Goal: Navigation & Orientation: Find specific page/section

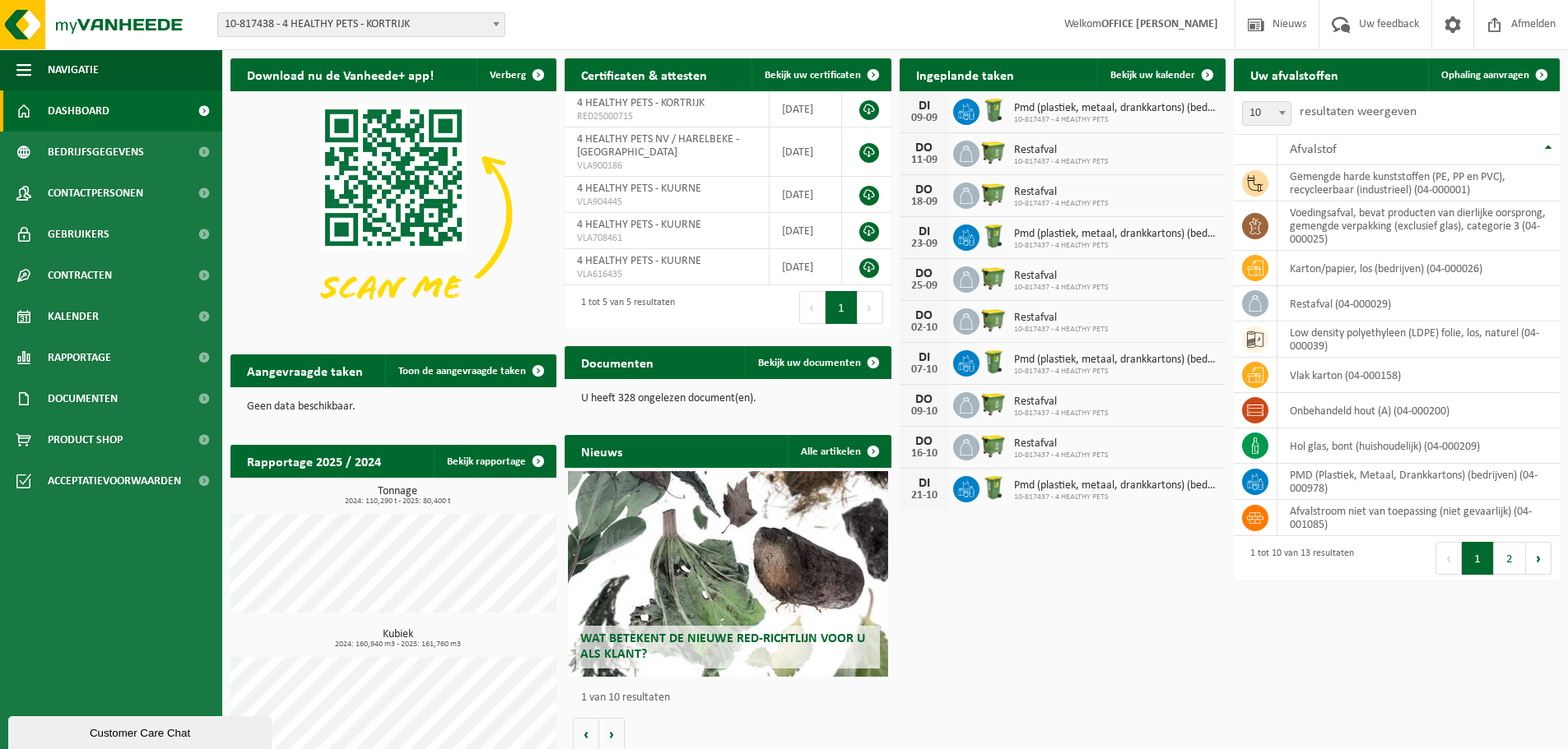
scroll to position [64, 0]
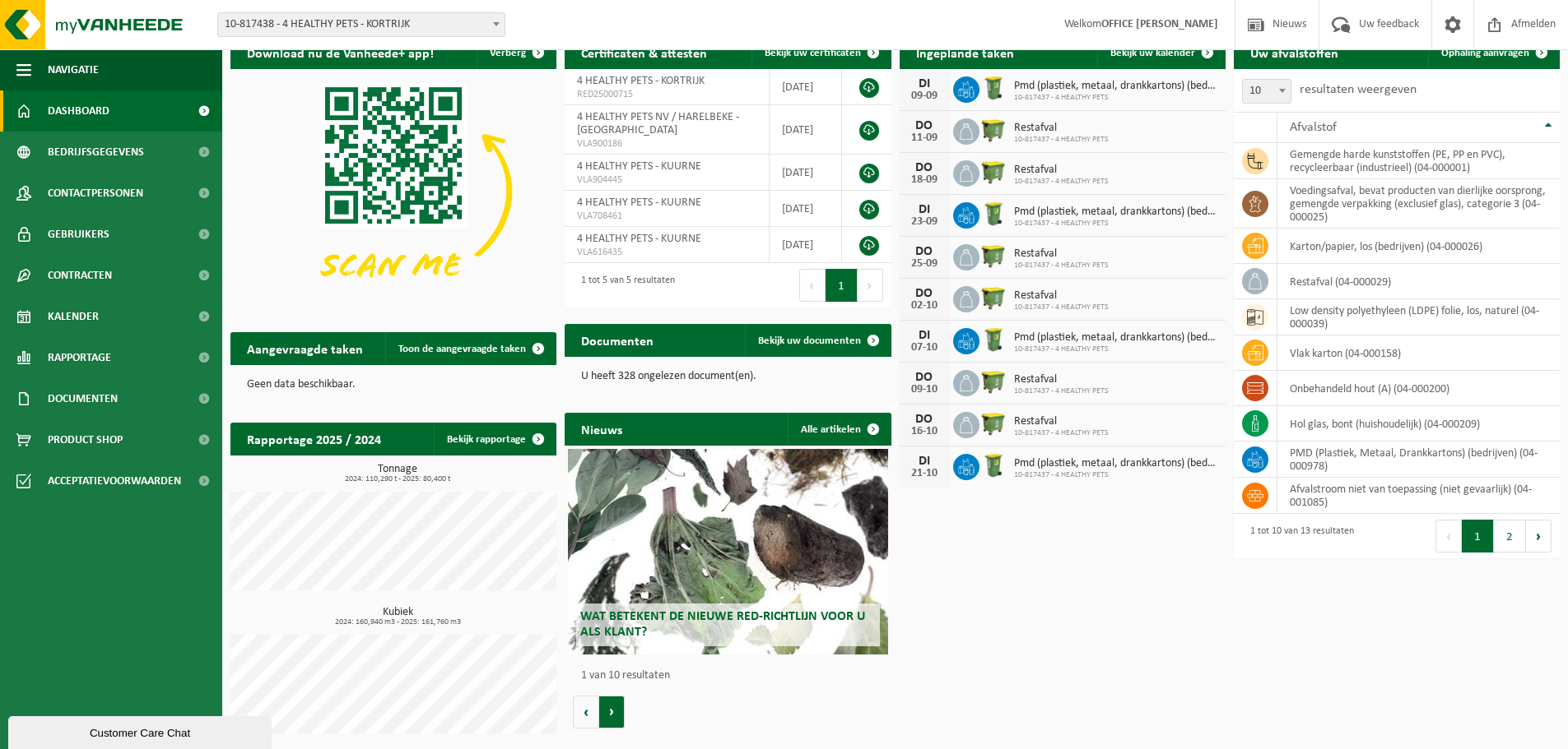
click at [617, 704] on button "Volgende" at bounding box center [611, 712] width 26 height 33
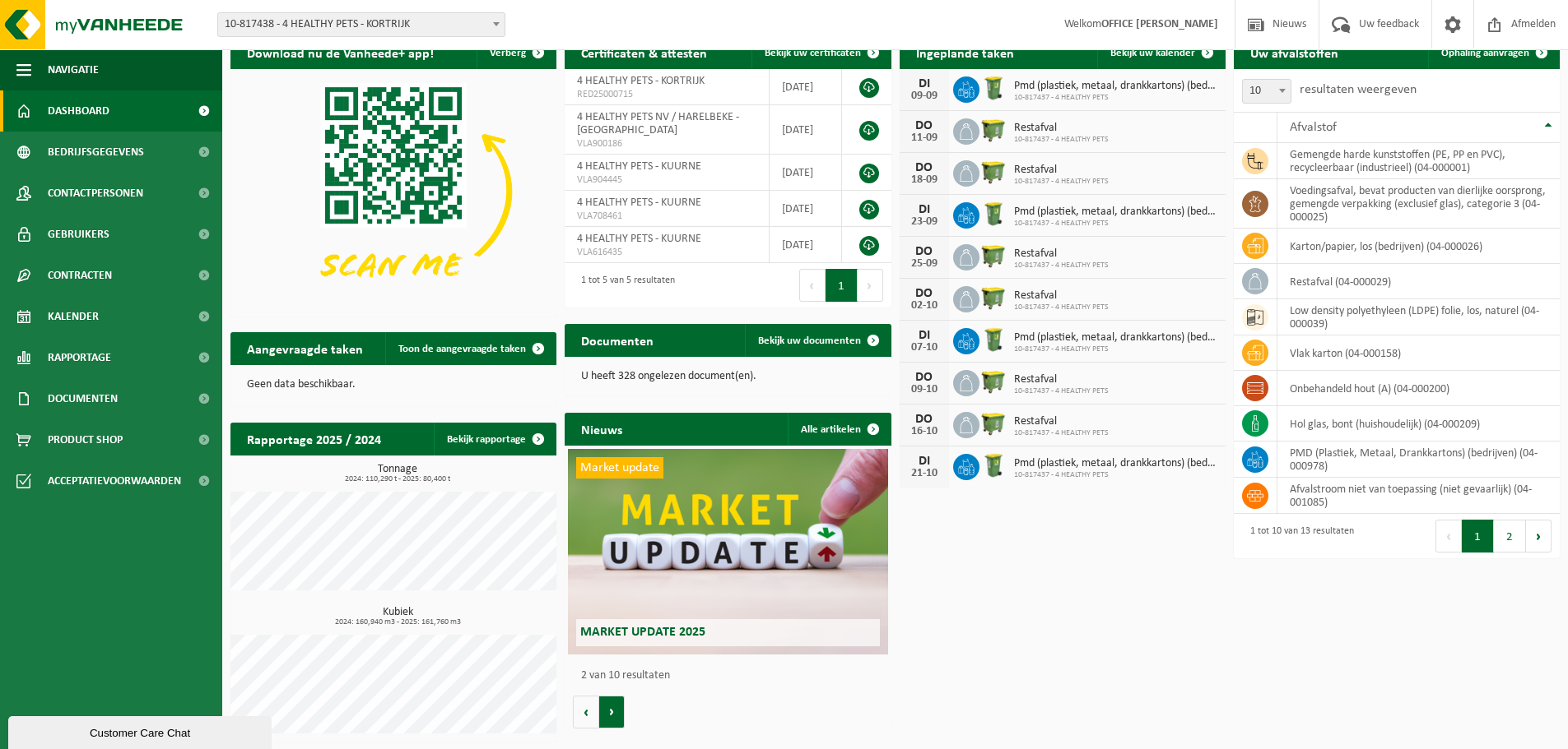
click at [617, 704] on button "Volgende" at bounding box center [611, 712] width 26 height 33
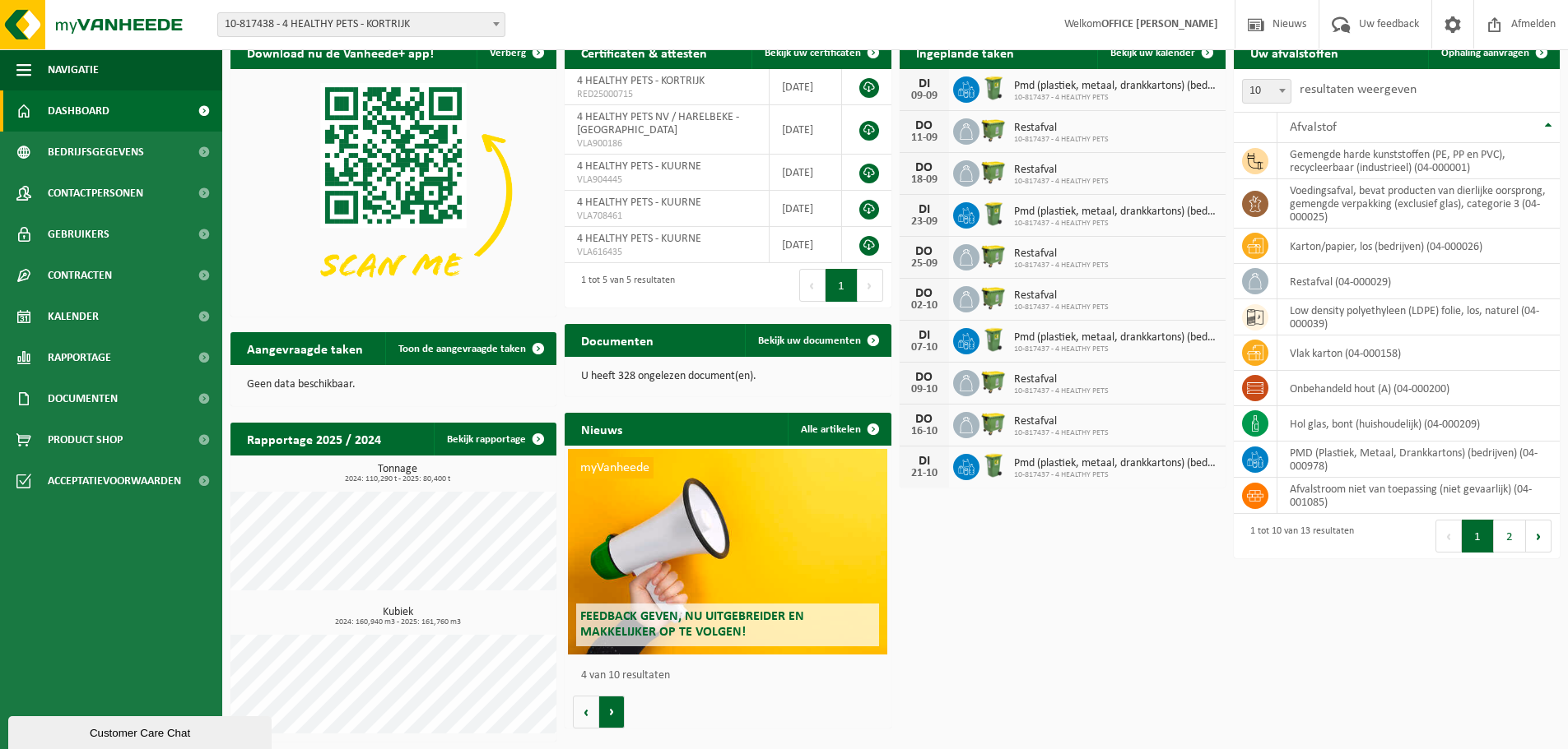
click at [617, 704] on button "Volgende" at bounding box center [611, 712] width 26 height 33
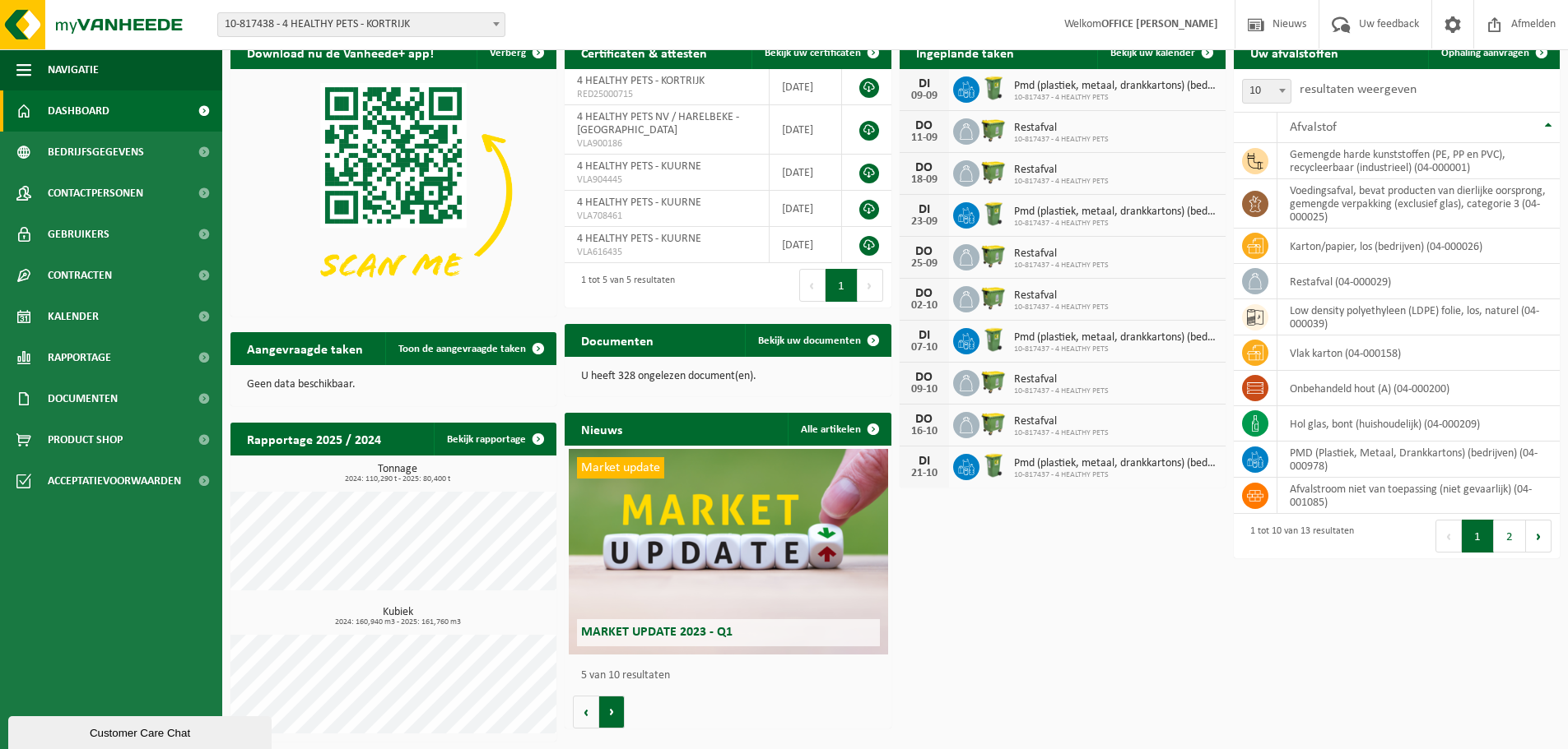
scroll to position [0, 1304]
click at [617, 704] on button "Volgende" at bounding box center [611, 712] width 26 height 33
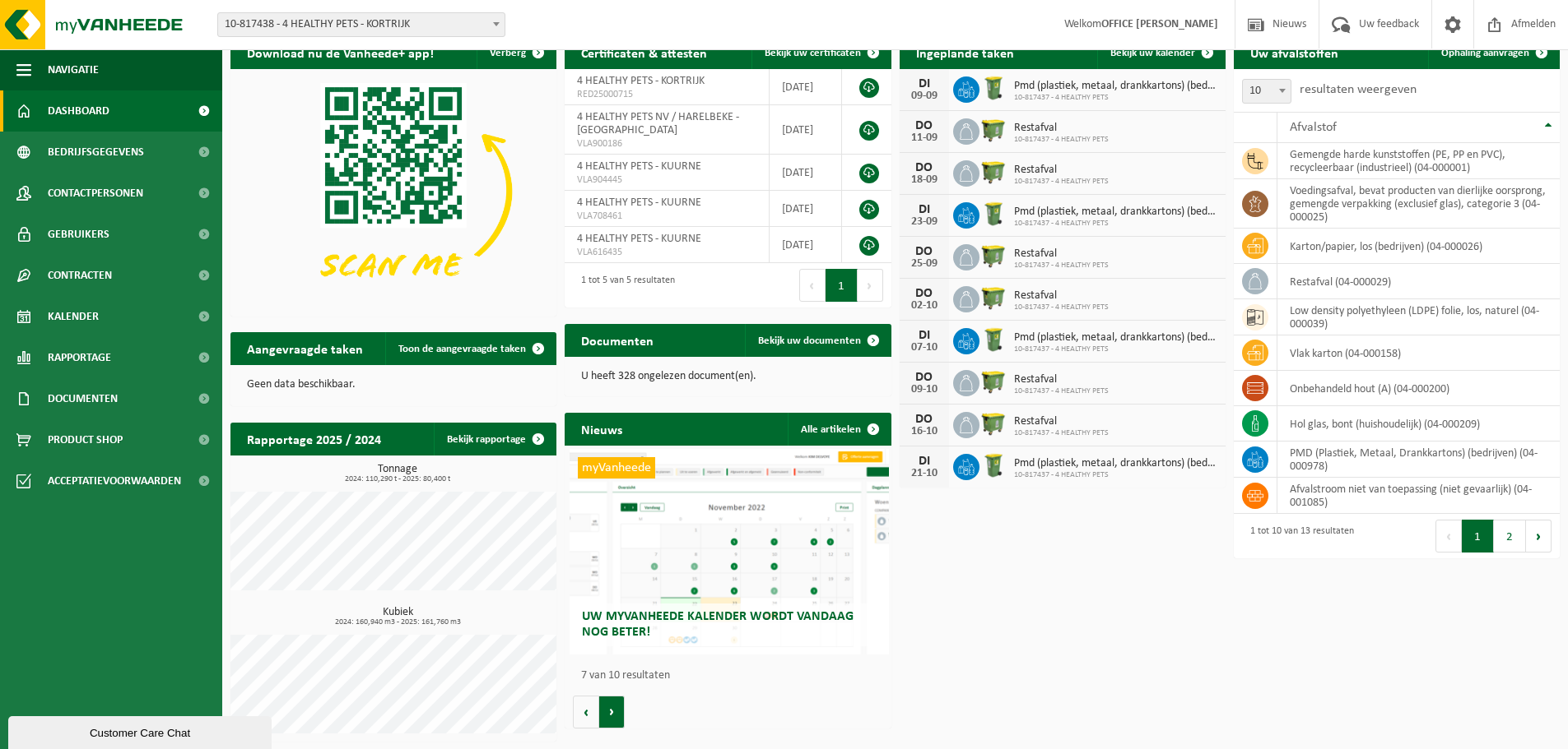
scroll to position [0, 1956]
click at [617, 704] on button "Volgende" at bounding box center [611, 712] width 26 height 33
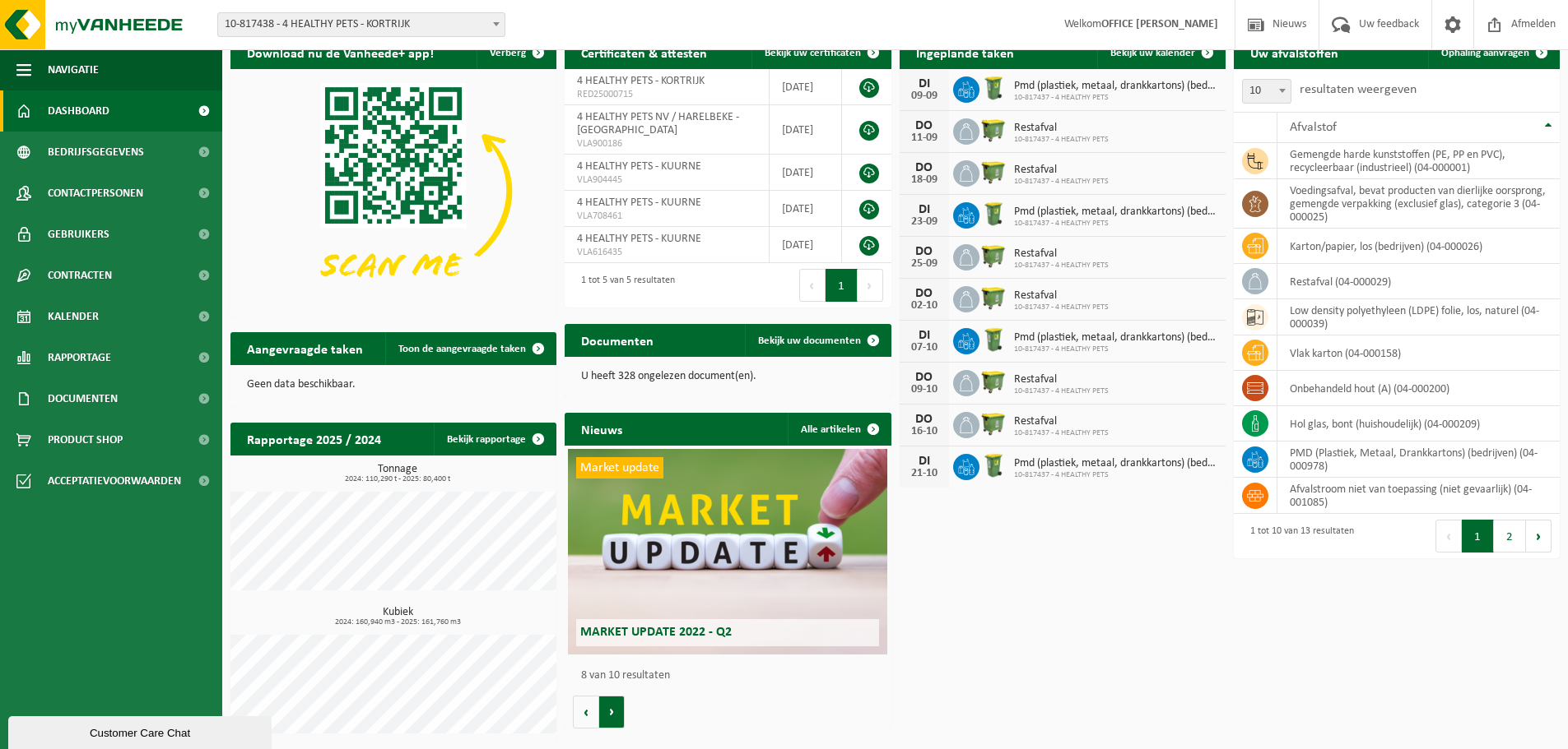
click at [617, 704] on button "Volgende" at bounding box center [611, 712] width 26 height 33
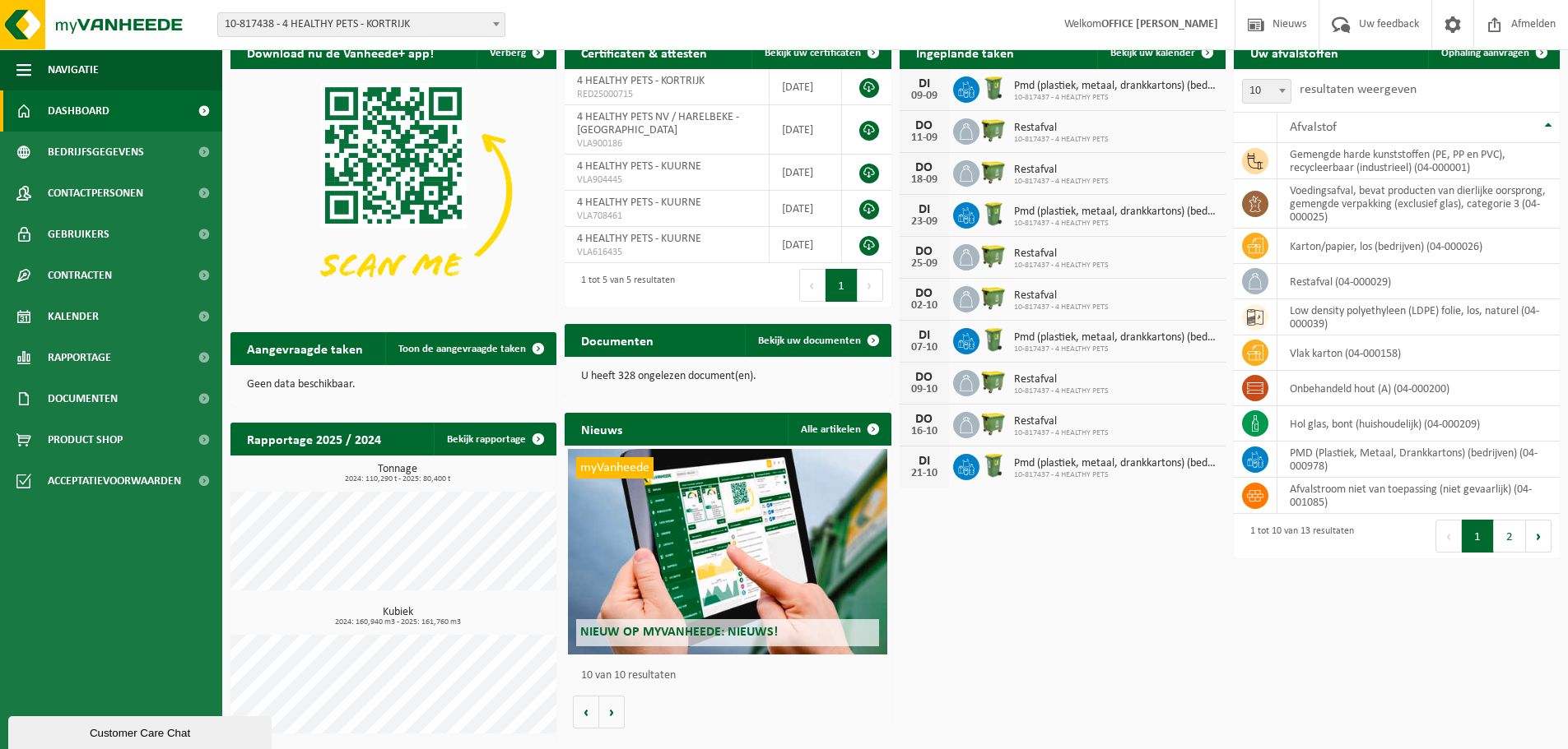
scroll to position [0, 0]
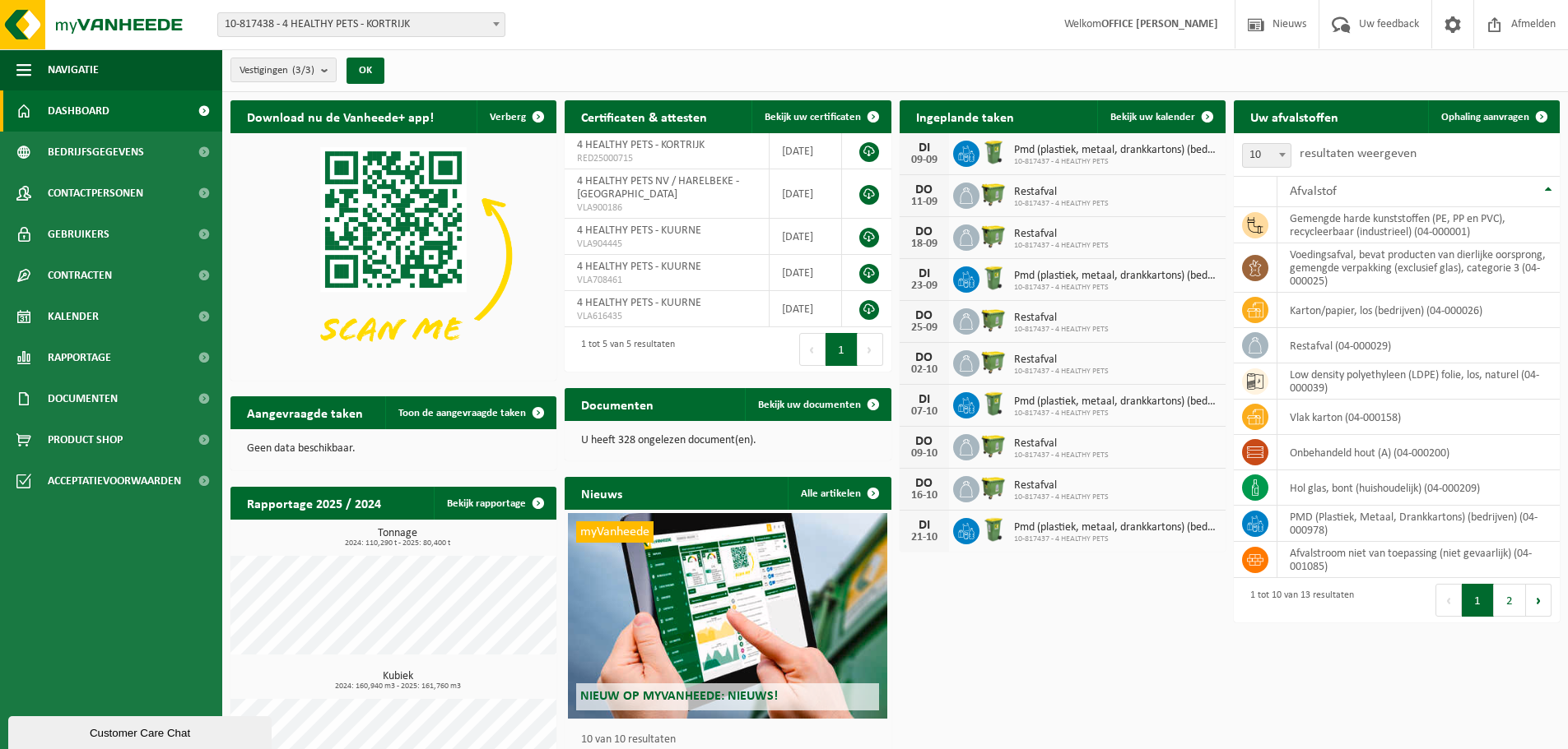
click at [876, 349] on button "Volgende" at bounding box center [870, 350] width 26 height 33
